Goal: Find specific page/section: Find specific page/section

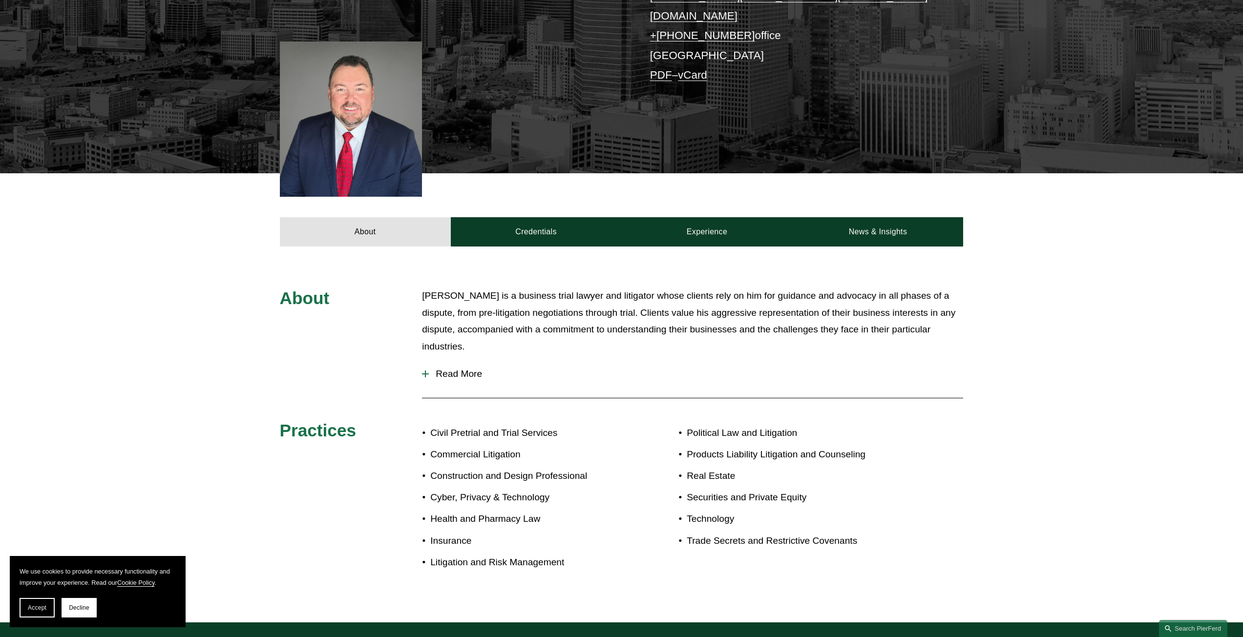
scroll to position [244, 0]
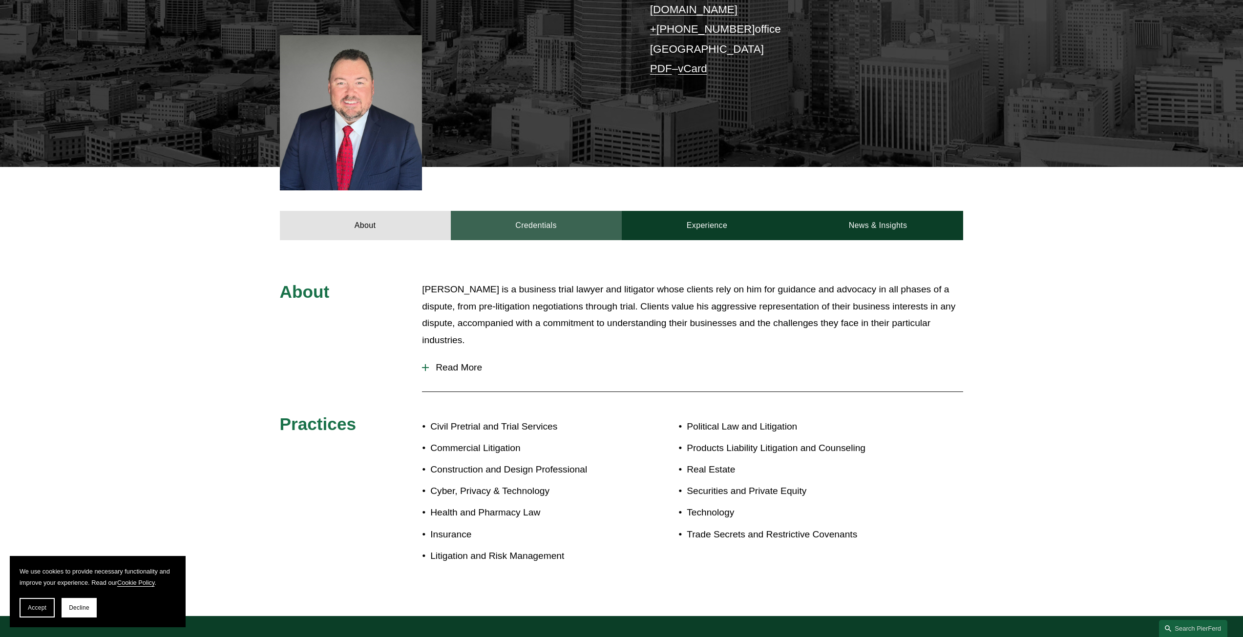
click at [565, 211] on link "Credentials" at bounding box center [536, 225] width 171 height 29
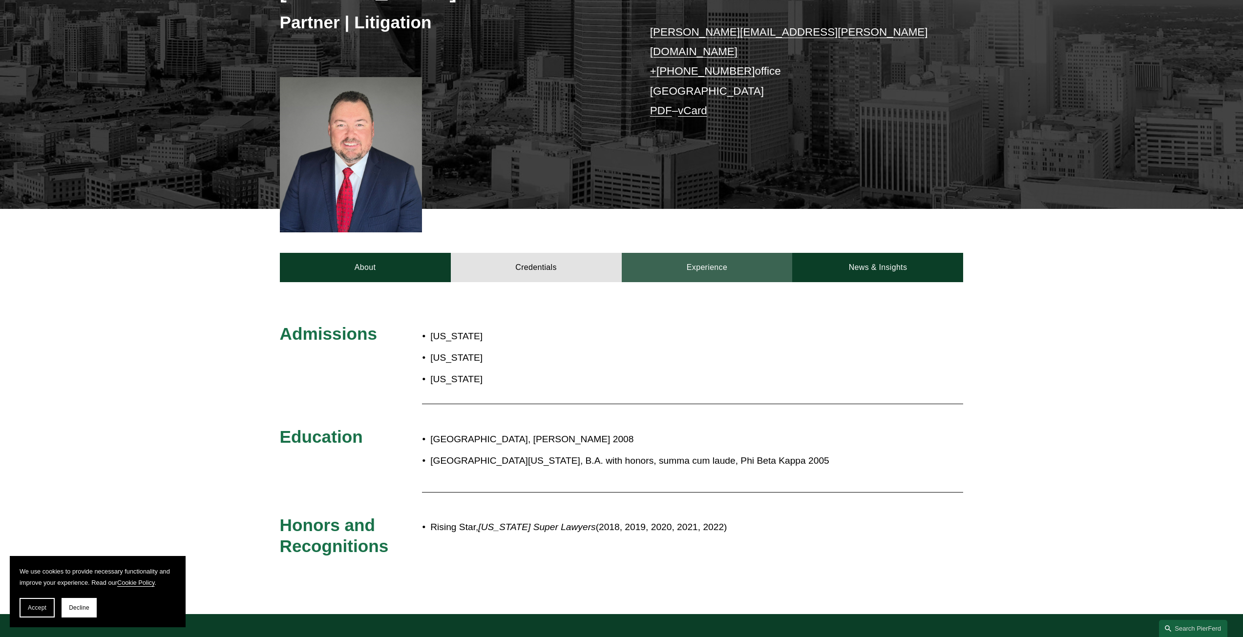
scroll to position [147, 0]
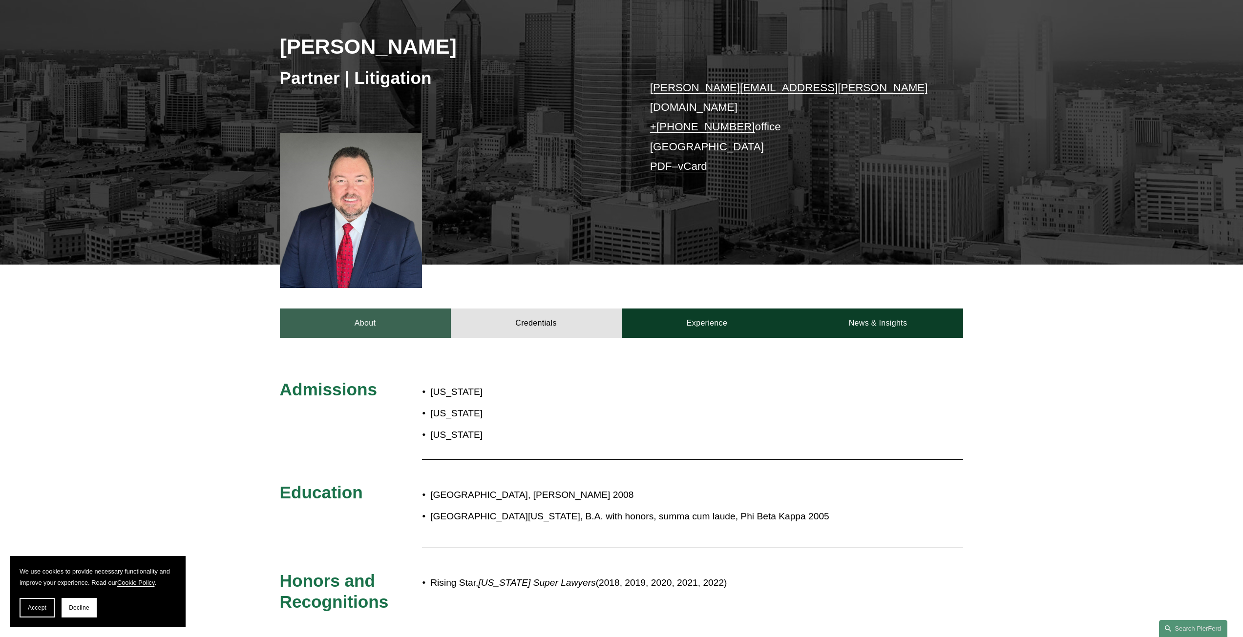
click at [357, 311] on link "About" at bounding box center [365, 323] width 171 height 29
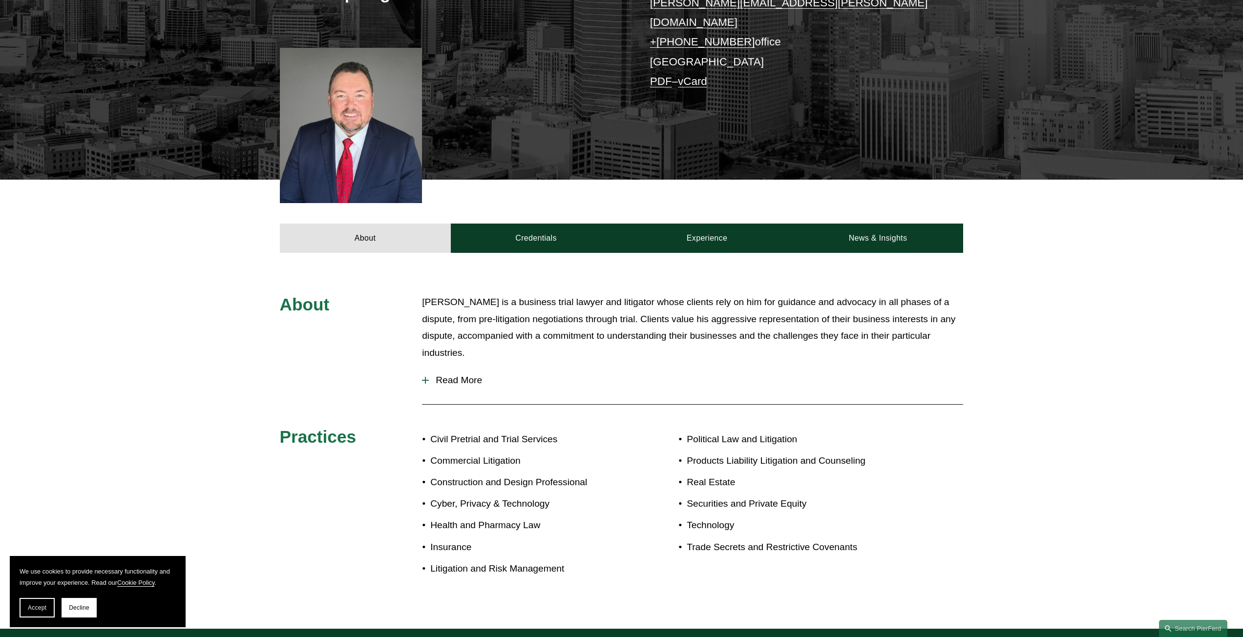
scroll to position [342, 0]
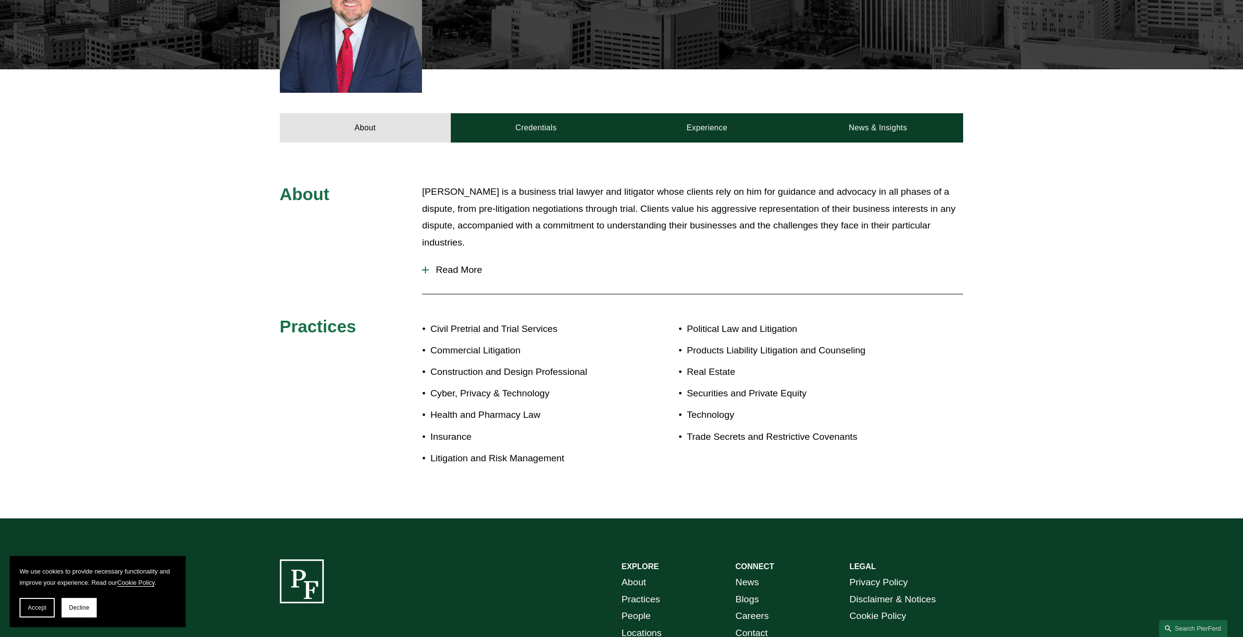
click at [441, 265] on span "Read More" at bounding box center [696, 270] width 534 height 11
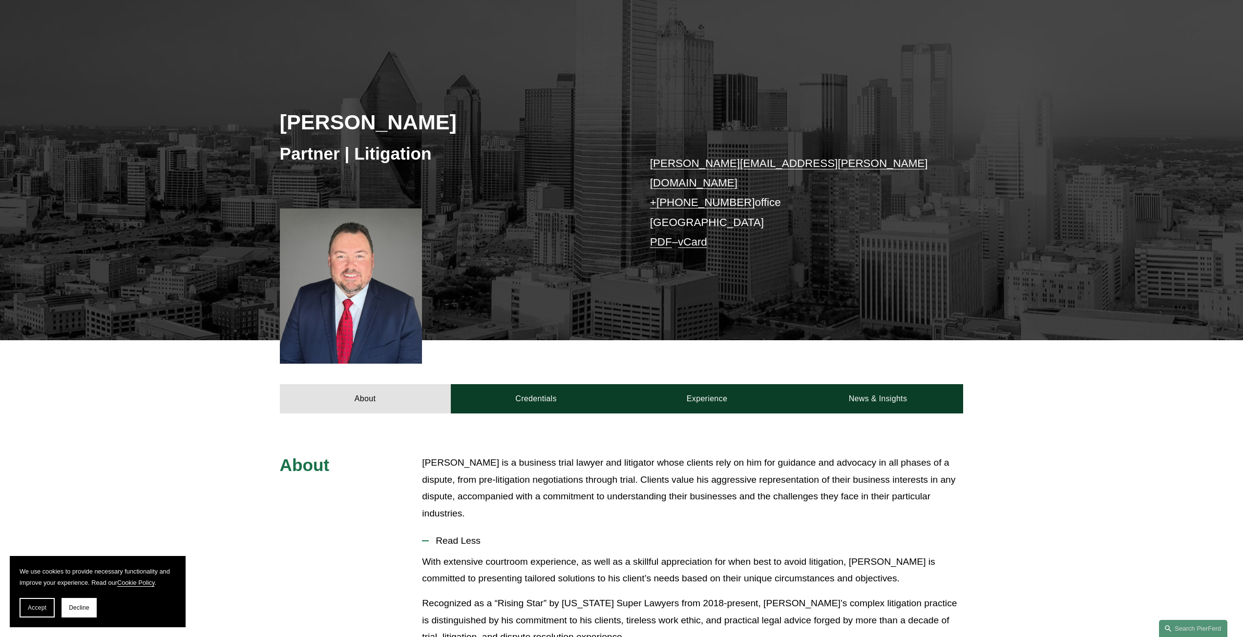
scroll to position [0, 0]
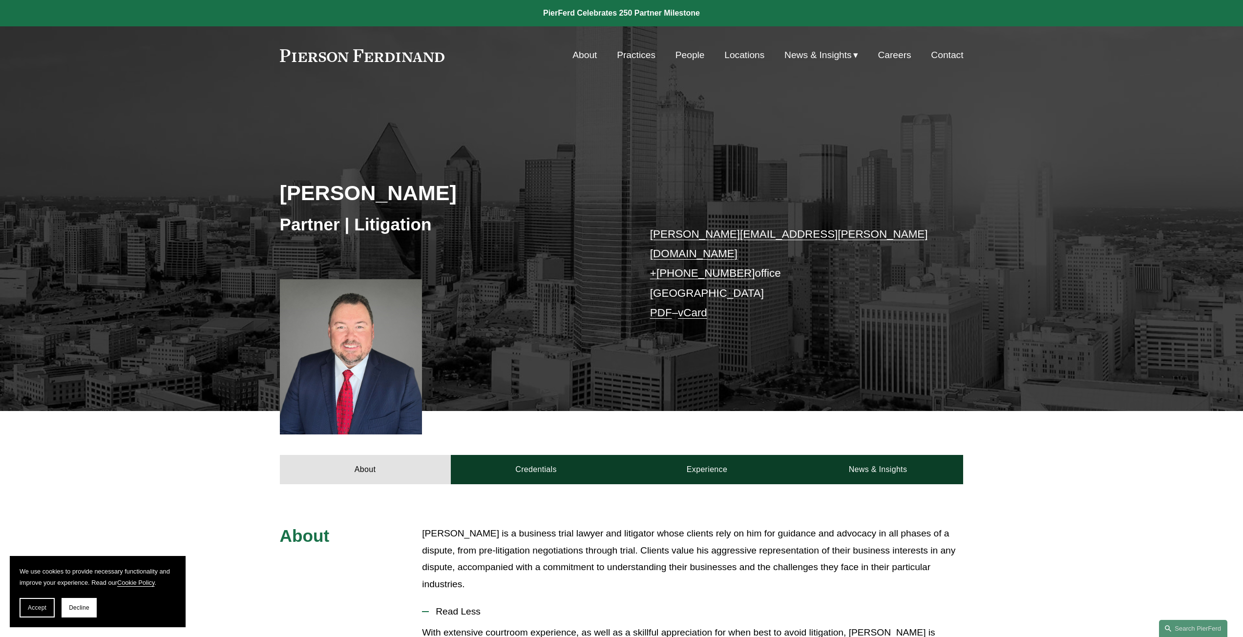
click at [747, 56] on link "Locations" at bounding box center [744, 55] width 40 height 19
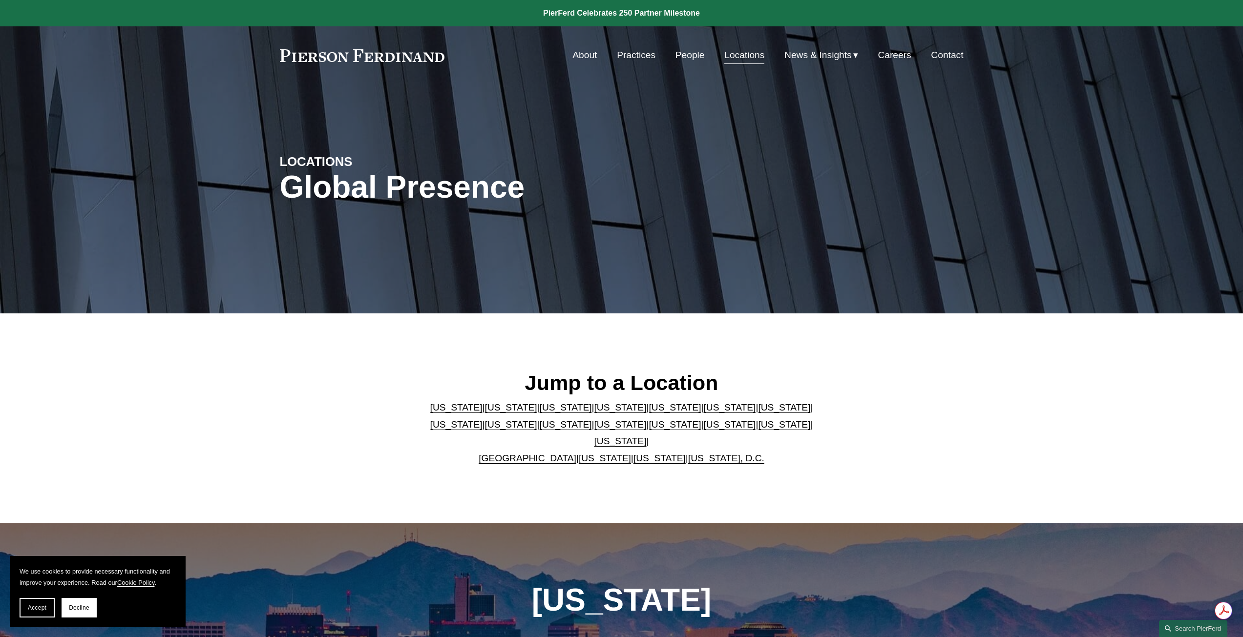
click at [647, 437] on link "[US_STATE]" at bounding box center [620, 441] width 52 height 10
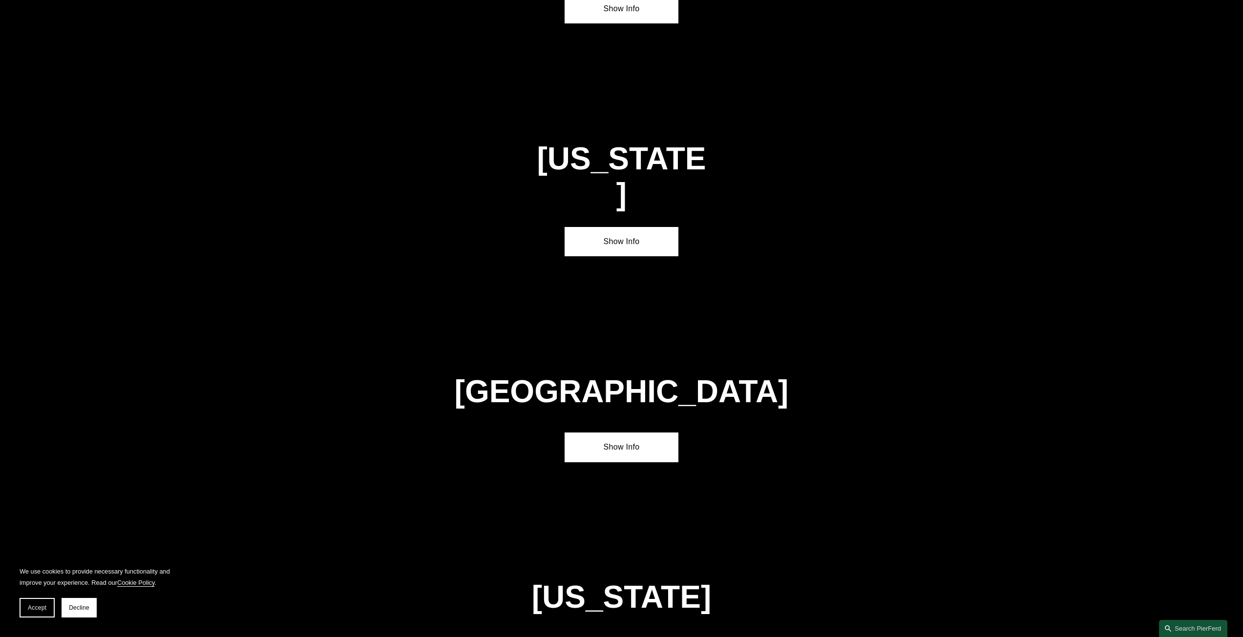
scroll to position [3405, 0]
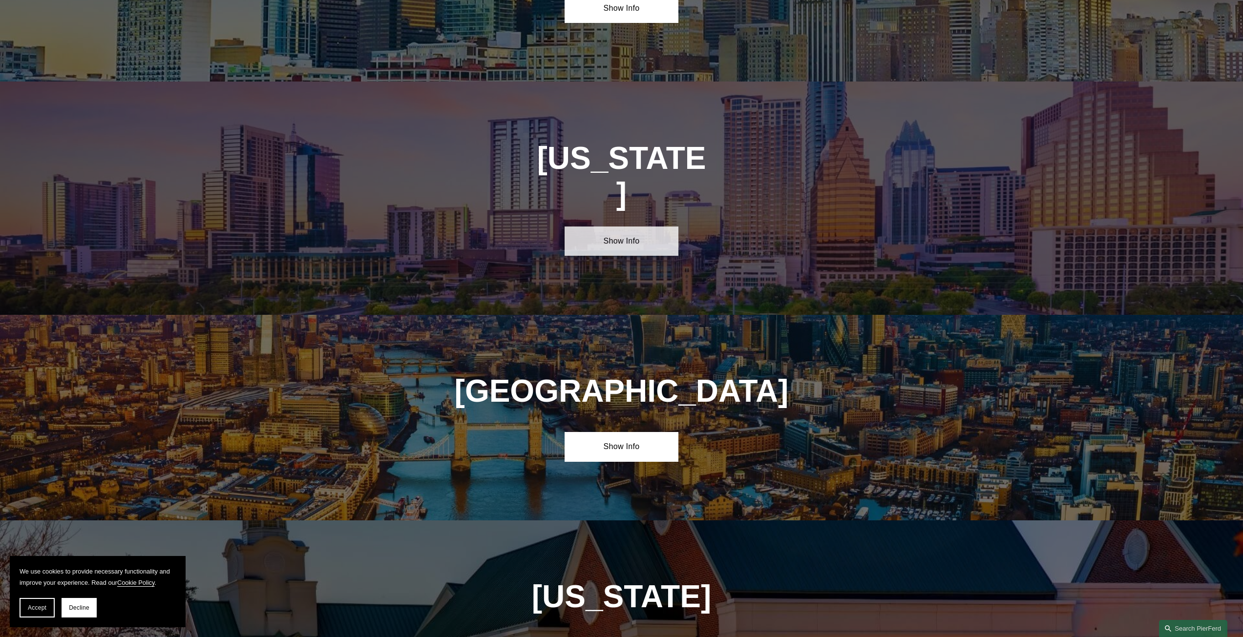
click at [634, 227] on link "Show Info" at bounding box center [622, 241] width 114 height 29
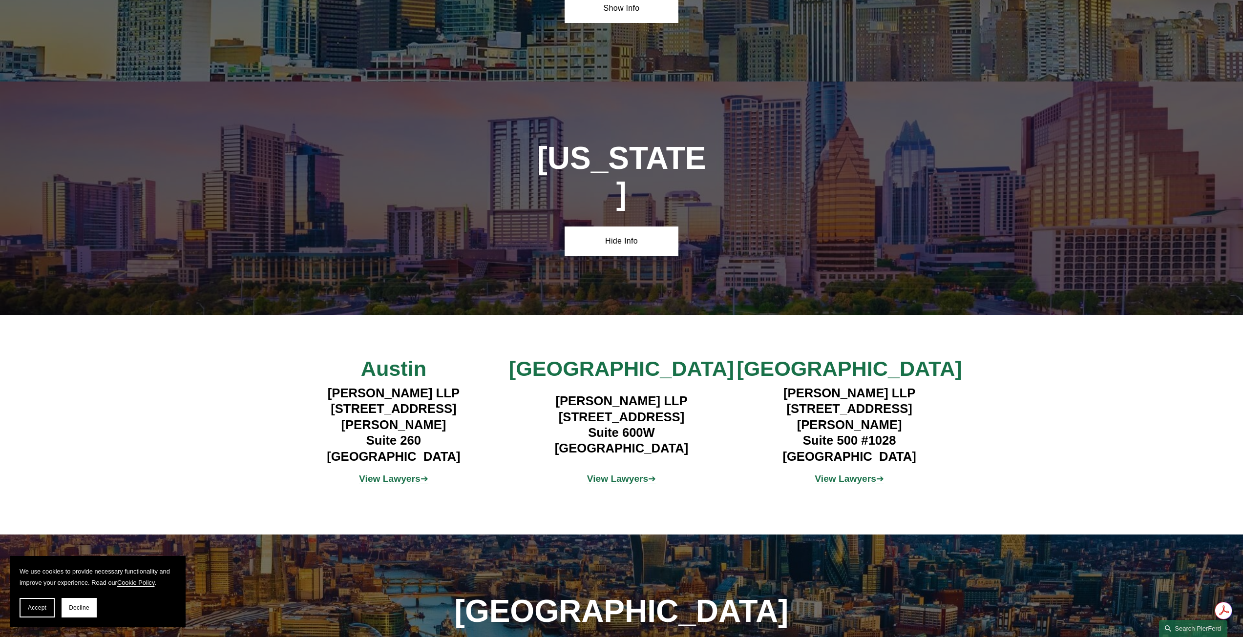
scroll to position [0, 0]
